Goal: Navigation & Orientation: Go to known website

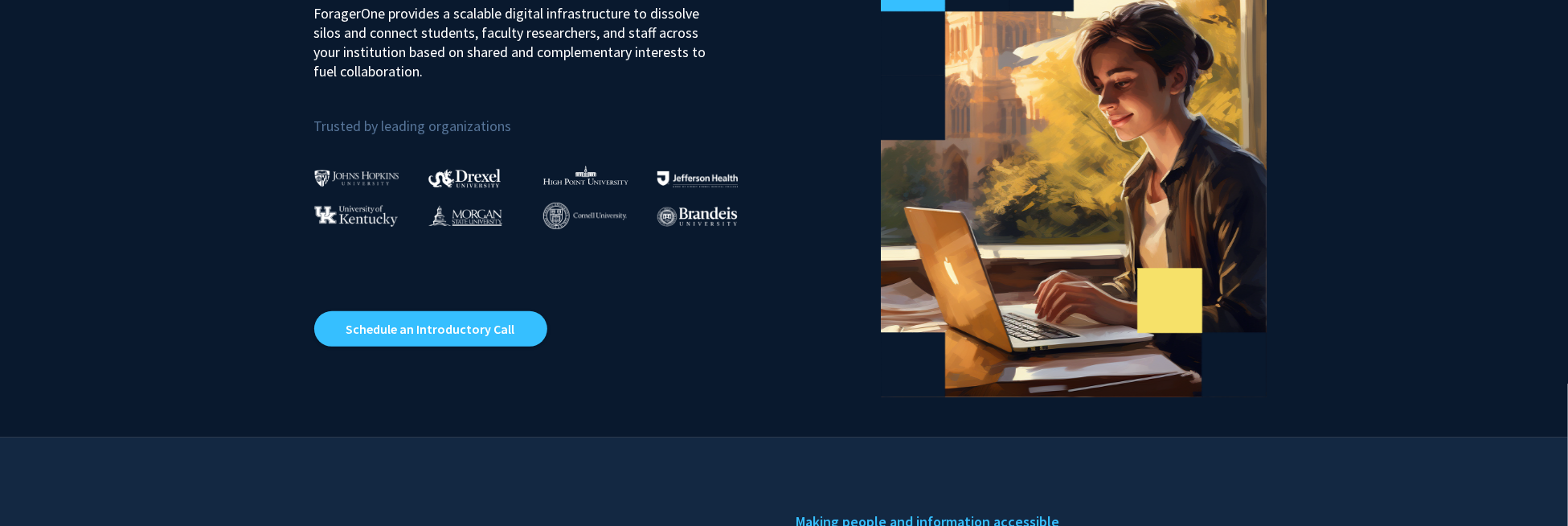
scroll to position [242, 0]
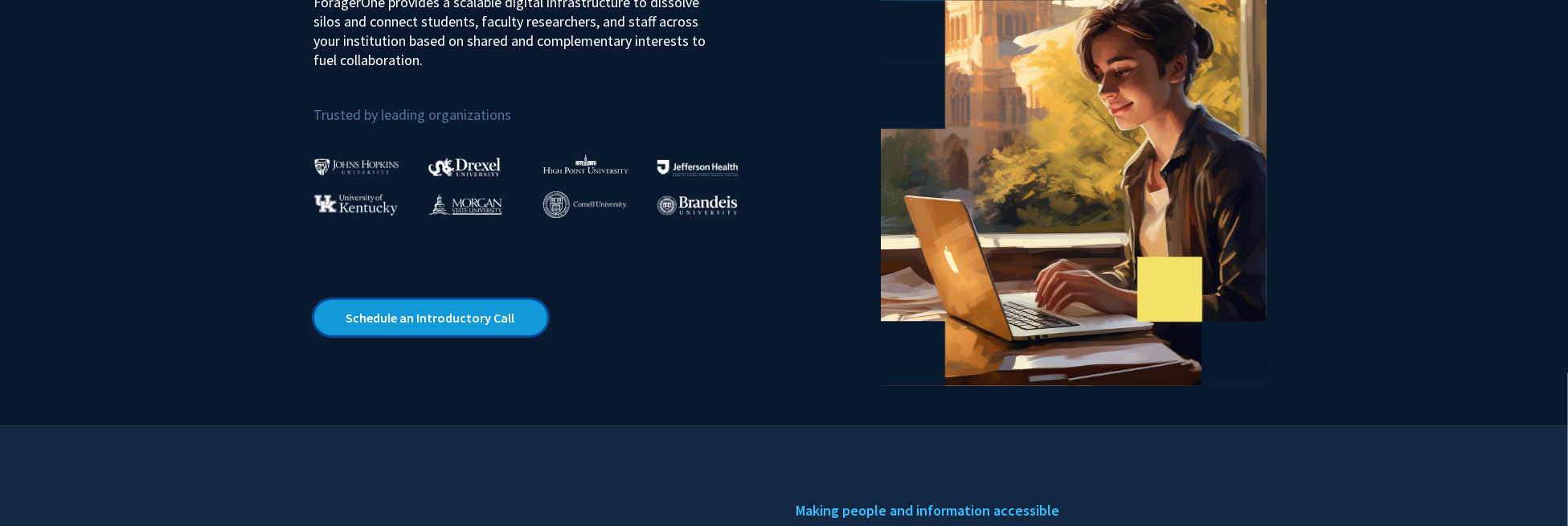
click at [436, 318] on link "Schedule an Introductory Call" at bounding box center [430, 318] width 233 height 35
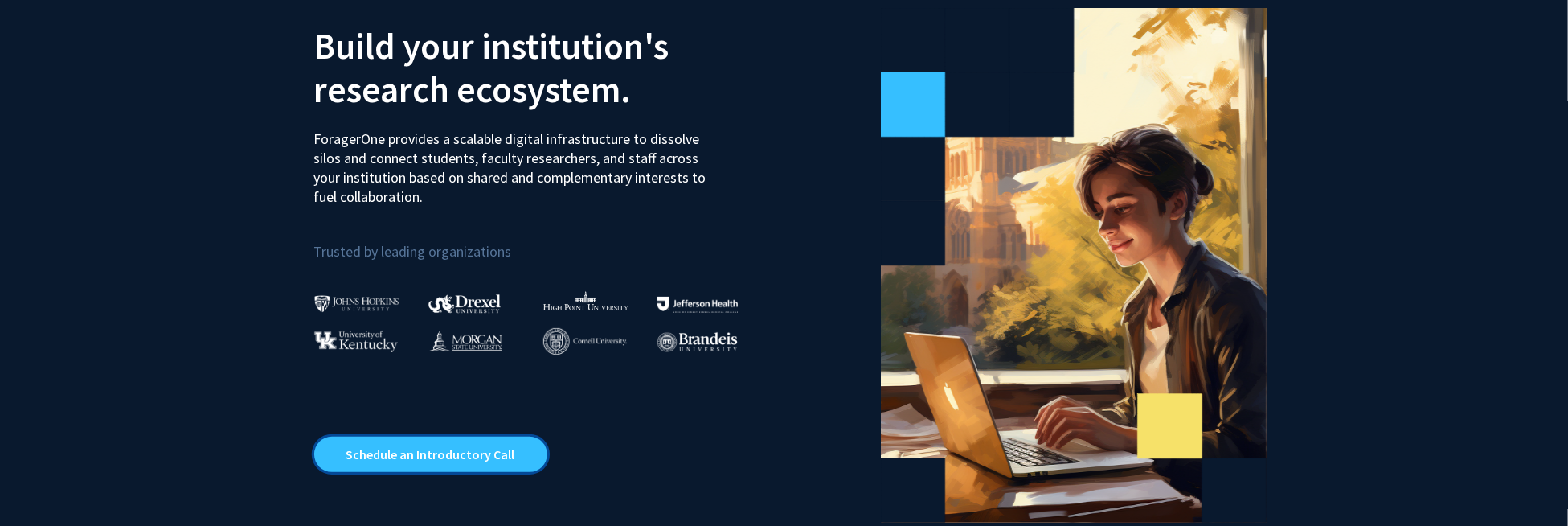
scroll to position [0, 0]
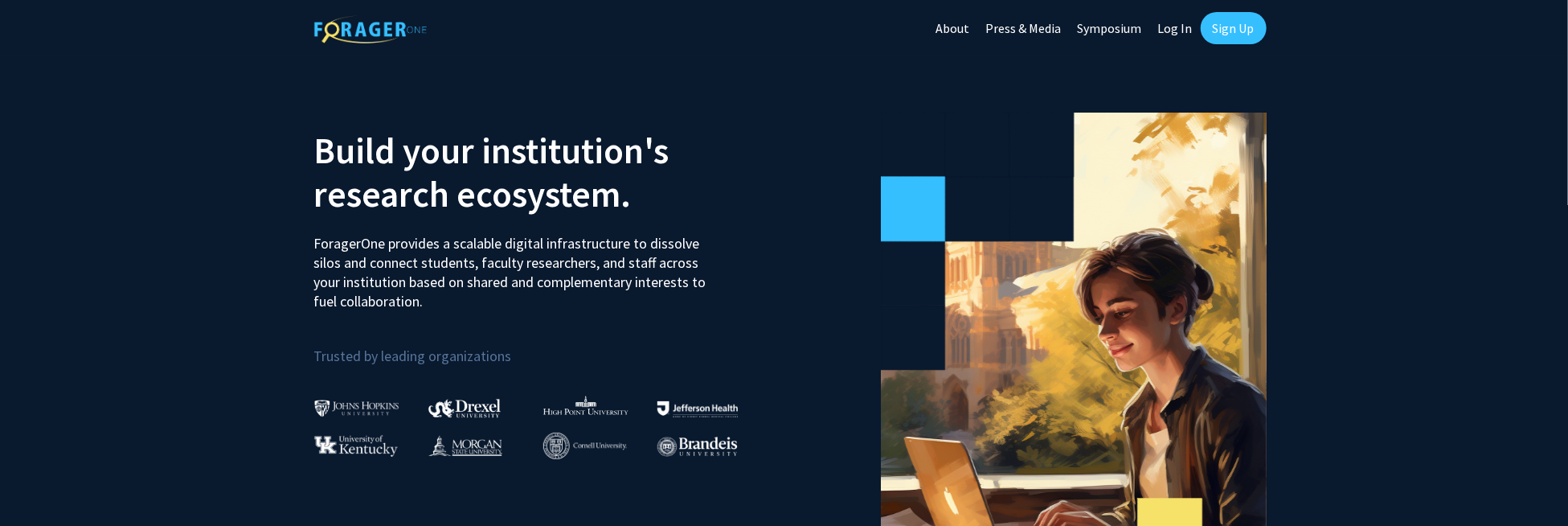
click at [1098, 30] on link "Symposium" at bounding box center [1110, 28] width 80 height 56
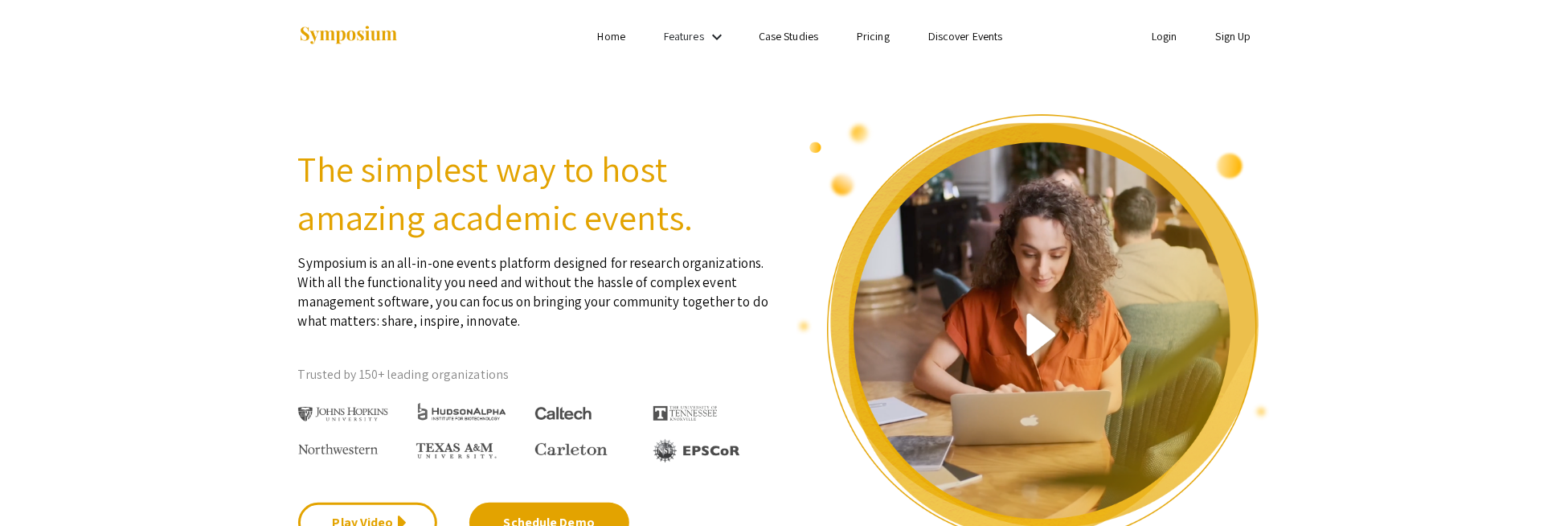
click at [611, 37] on link "Home" at bounding box center [611, 36] width 27 height 15
